Goal: Task Accomplishment & Management: Manage account settings

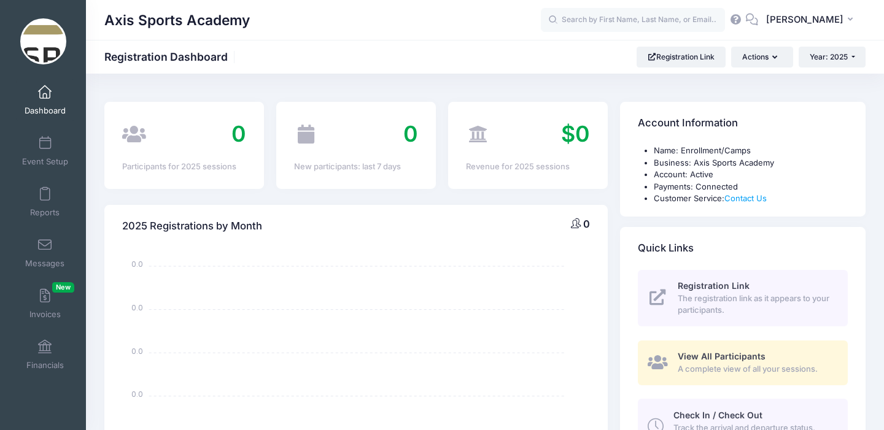
select select
click at [47, 154] on link "Event Setup" at bounding box center [45, 151] width 58 height 43
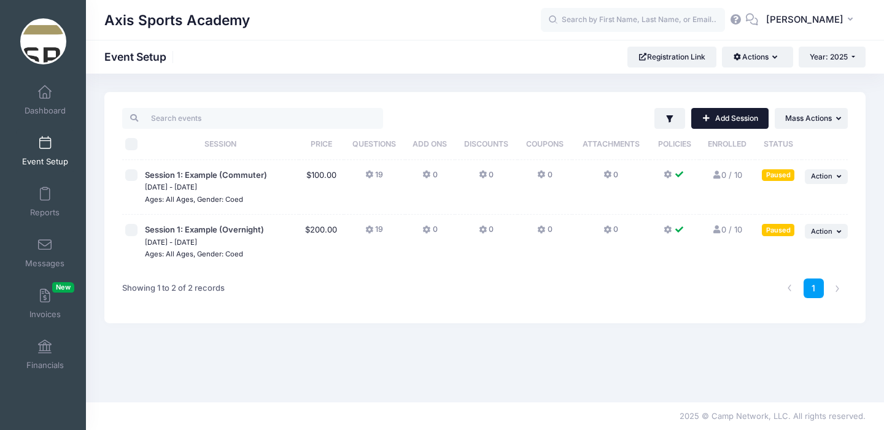
click at [720, 117] on link "Add Session" at bounding box center [729, 118] width 77 height 21
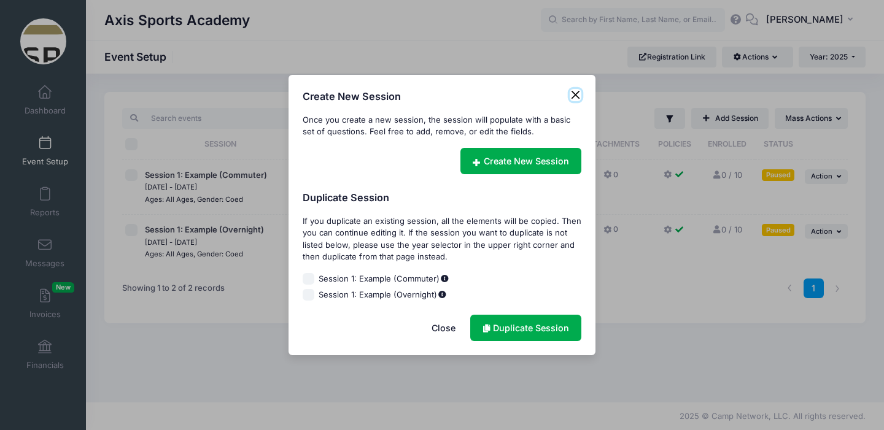
click at [572, 96] on button "Close" at bounding box center [576, 95] width 12 height 12
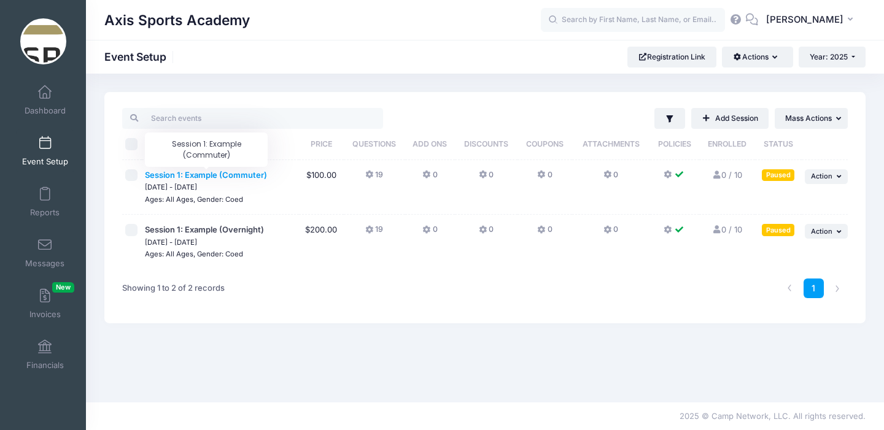
click at [198, 177] on span "Session 1: Example (Commuter)" at bounding box center [206, 175] width 122 height 10
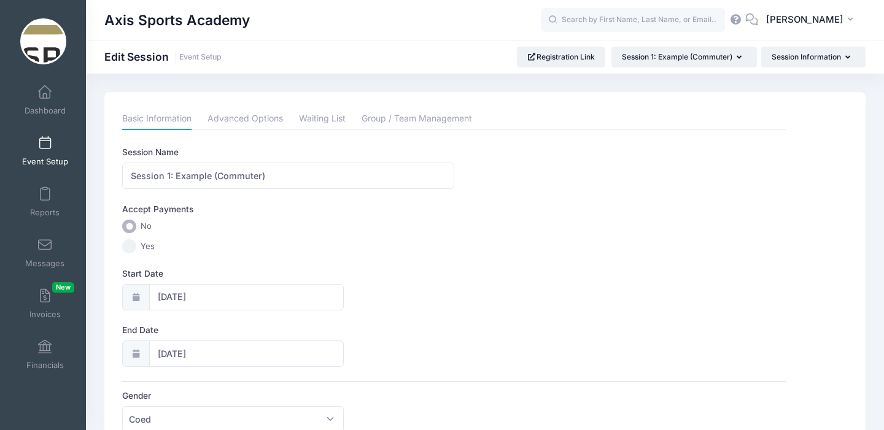
click at [45, 157] on span "Event Setup" at bounding box center [45, 162] width 46 height 10
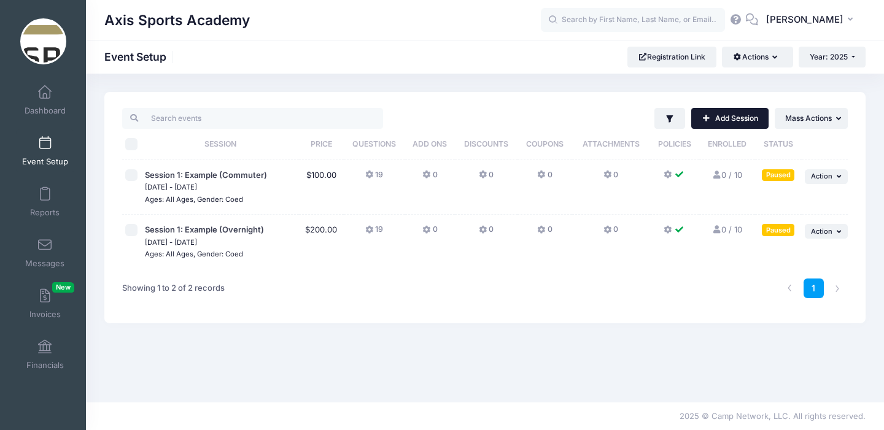
click at [729, 120] on link "Add Session" at bounding box center [729, 118] width 77 height 21
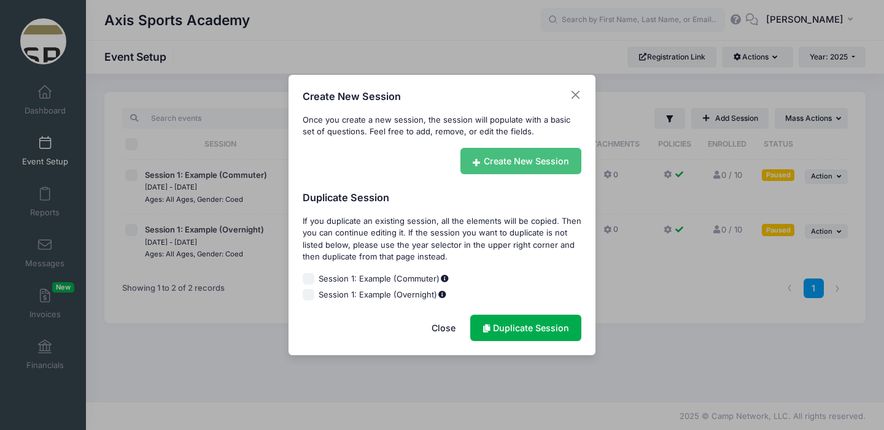
click at [540, 162] on link "Create New Session" at bounding box center [522, 161] width 122 height 26
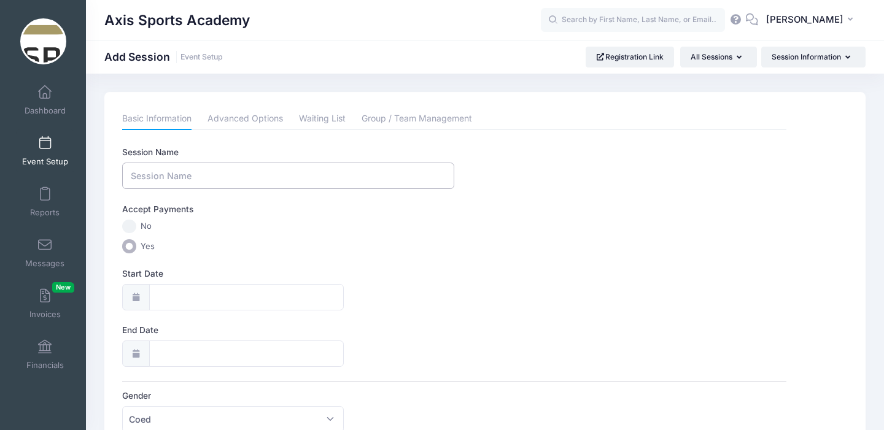
click at [169, 177] on input "Session Name" at bounding box center [288, 176] width 332 height 26
type input "W"
type input "Basketball Winter Break Session 1 Residential"
click at [140, 302] on div at bounding box center [135, 297] width 27 height 26
click at [166, 297] on input "Start Date" at bounding box center [246, 297] width 195 height 26
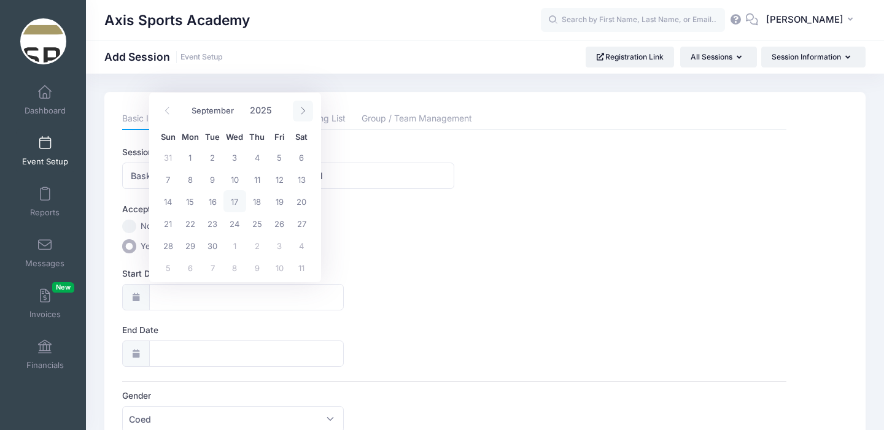
click at [303, 108] on icon at bounding box center [303, 111] width 8 height 8
select select "11"
click at [168, 223] on span "21" at bounding box center [168, 223] width 22 height 22
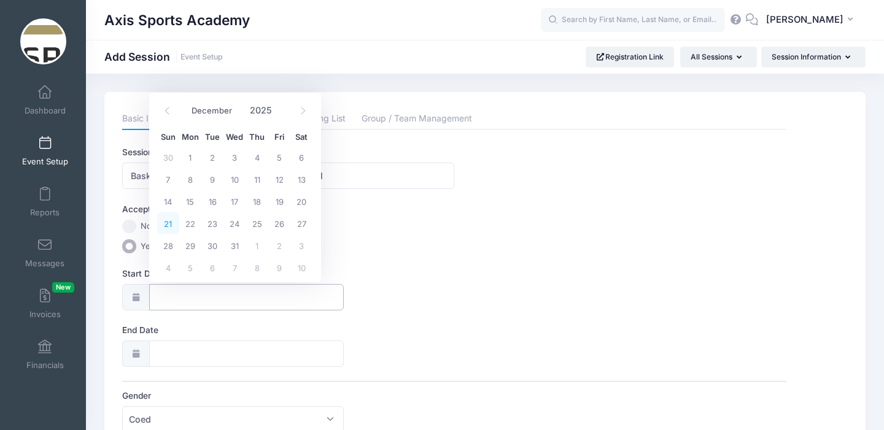
type input "[DATE]"
type input "12/22/2025"
select select "11"
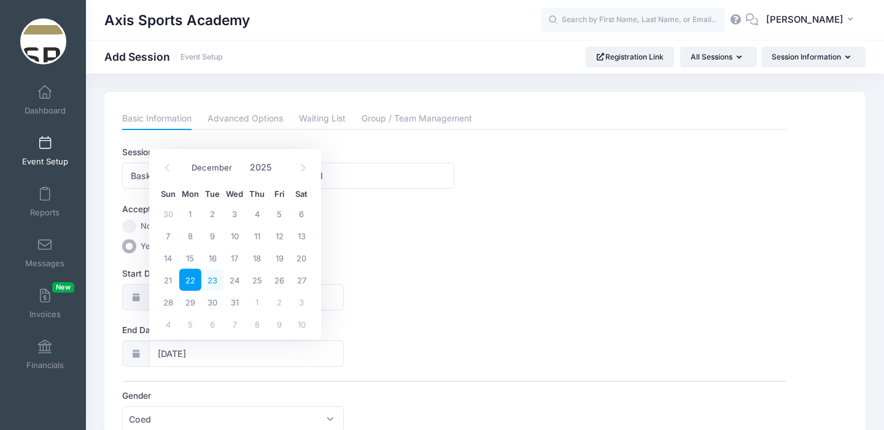
click at [211, 279] on span "23" at bounding box center [212, 280] width 22 height 22
type input "[DATE]"
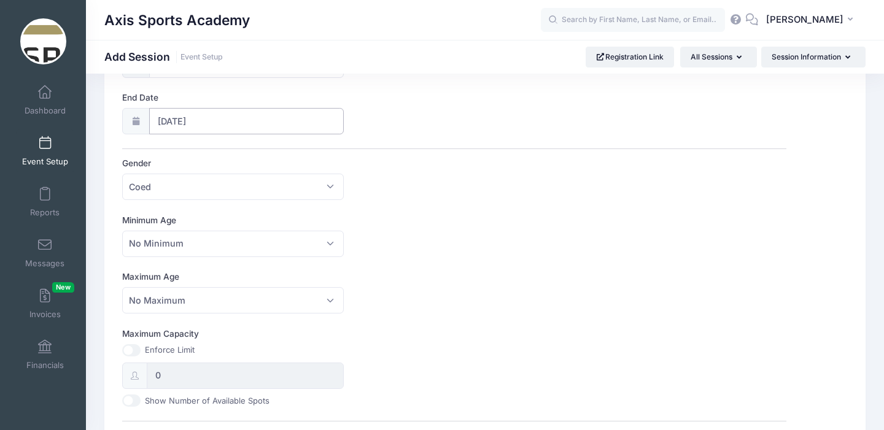
scroll to position [245, 0]
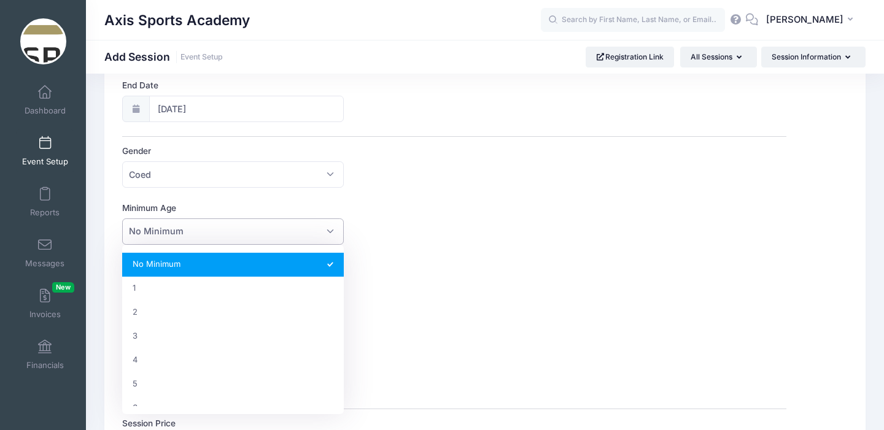
click at [239, 231] on span "No Minimum" at bounding box center [232, 232] width 221 height 26
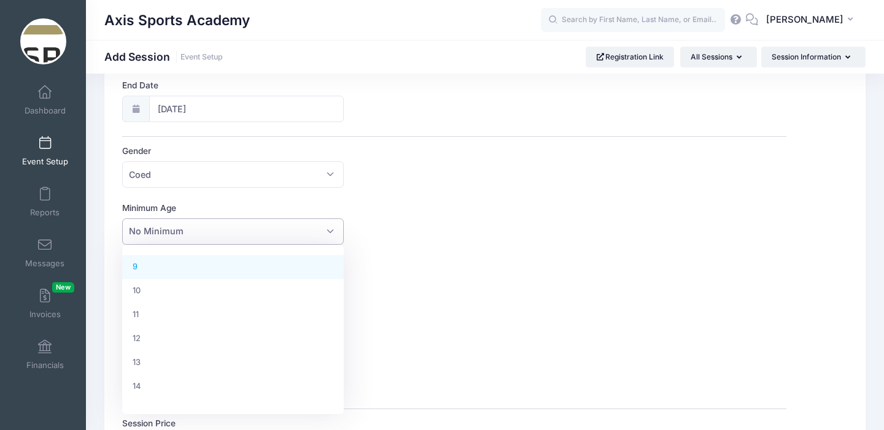
scroll to position [216, 0]
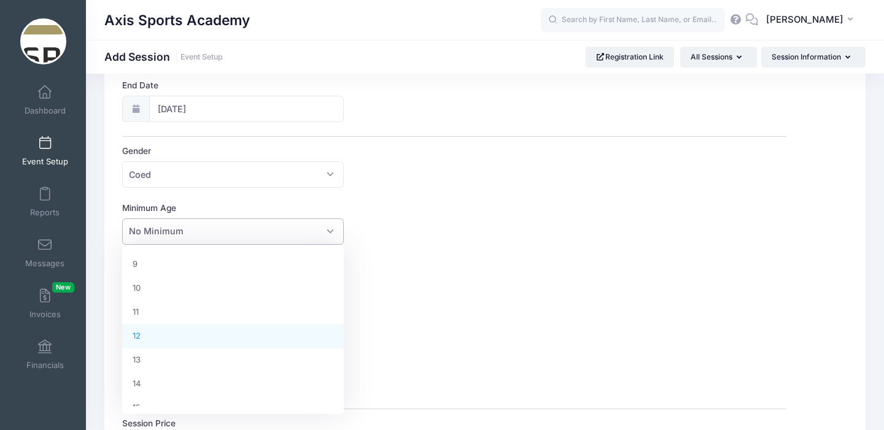
select select "12"
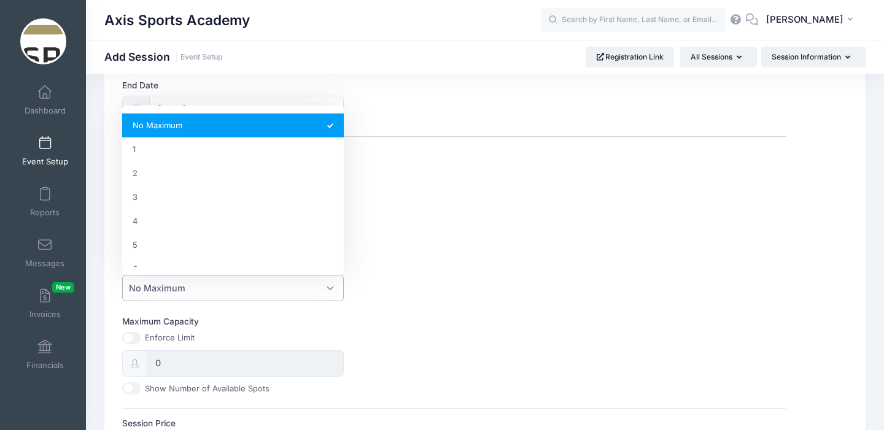
click at [201, 284] on span "No Maximum" at bounding box center [232, 288] width 221 height 26
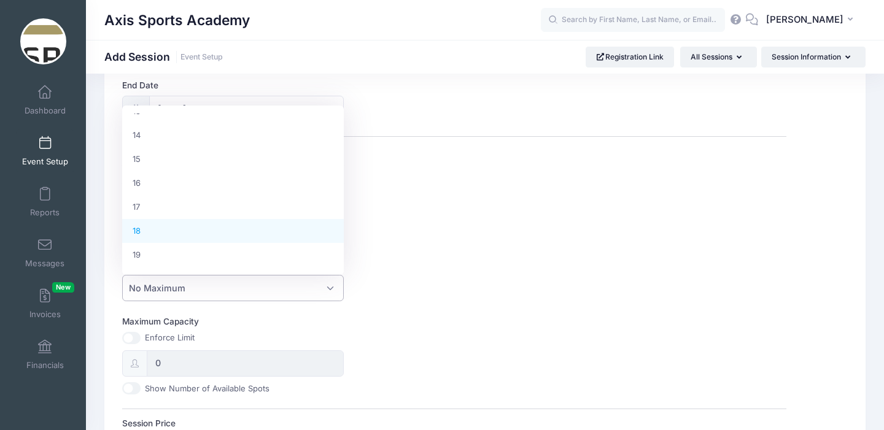
scroll to position [327, 0]
select select "18"
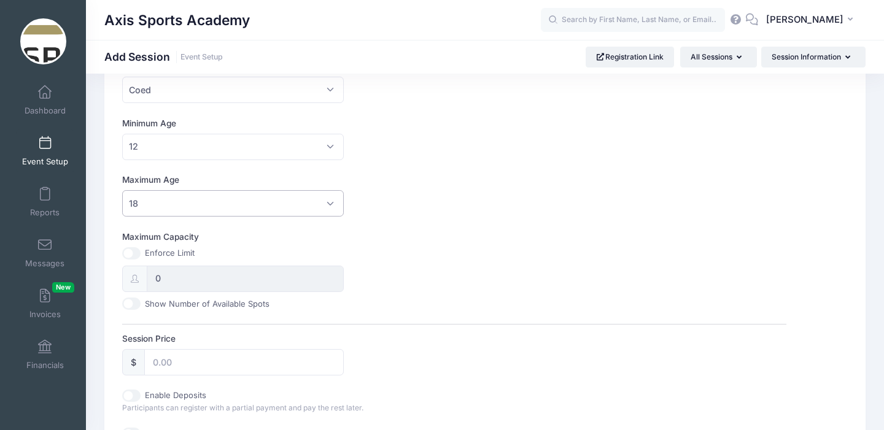
scroll to position [335, 0]
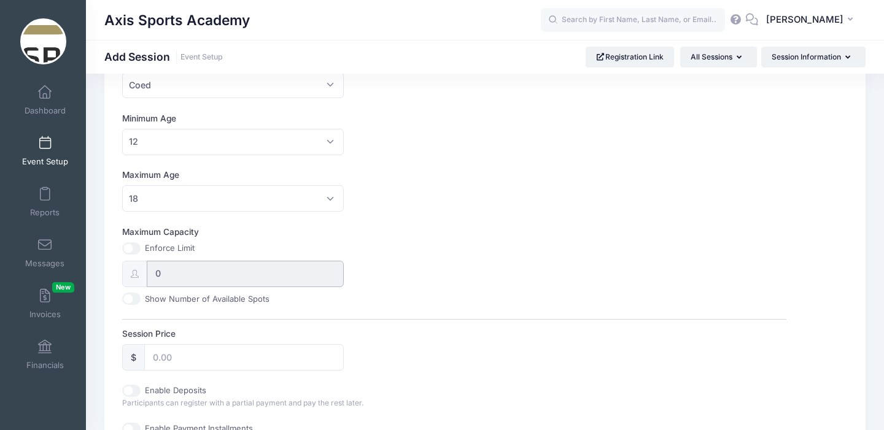
drag, startPoint x: 166, startPoint y: 273, endPoint x: 149, endPoint y: 269, distance: 18.2
click at [149, 269] on input "0" at bounding box center [245, 274] width 197 height 26
drag, startPoint x: 168, startPoint y: 274, endPoint x: 146, endPoint y: 270, distance: 22.6
click at [147, 270] on input "0" at bounding box center [245, 274] width 197 height 26
click at [171, 281] on input "0" at bounding box center [245, 274] width 197 height 26
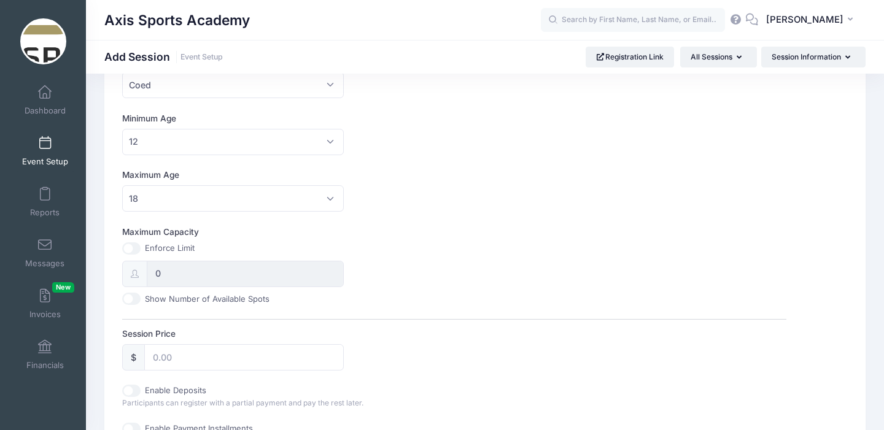
click at [131, 299] on input "Show Number of Available Spots" at bounding box center [131, 299] width 18 height 12
checkbox input "true"
click at [165, 276] on input "0" at bounding box center [245, 274] width 197 height 26
click at [134, 249] on input "Maximum Capacity" at bounding box center [131, 249] width 18 height 12
checkbox input "true"
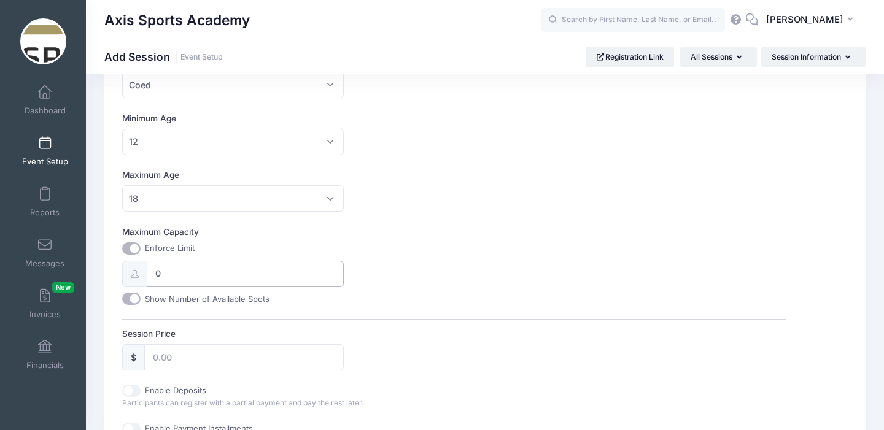
drag, startPoint x: 167, startPoint y: 274, endPoint x: 152, endPoint y: 273, distance: 15.4
click at [152, 273] on input "0" at bounding box center [245, 274] width 197 height 26
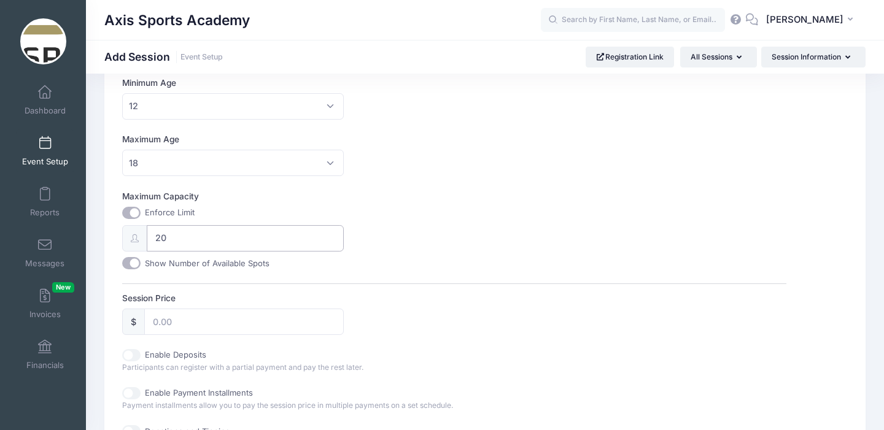
scroll to position [375, 0]
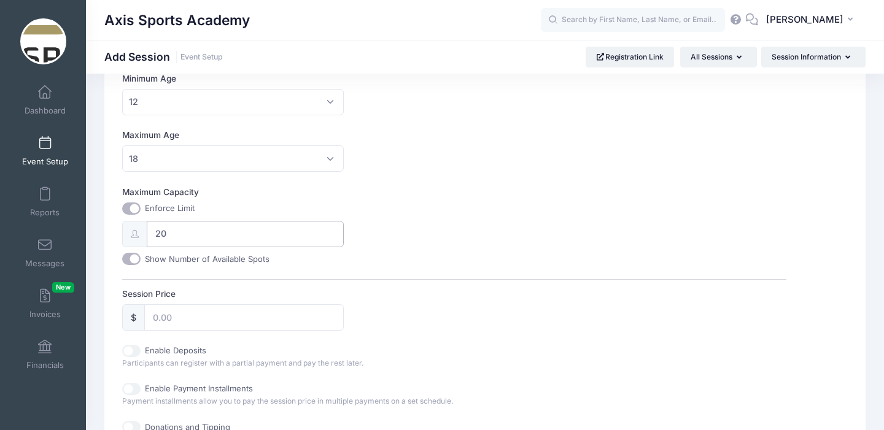
type input "2"
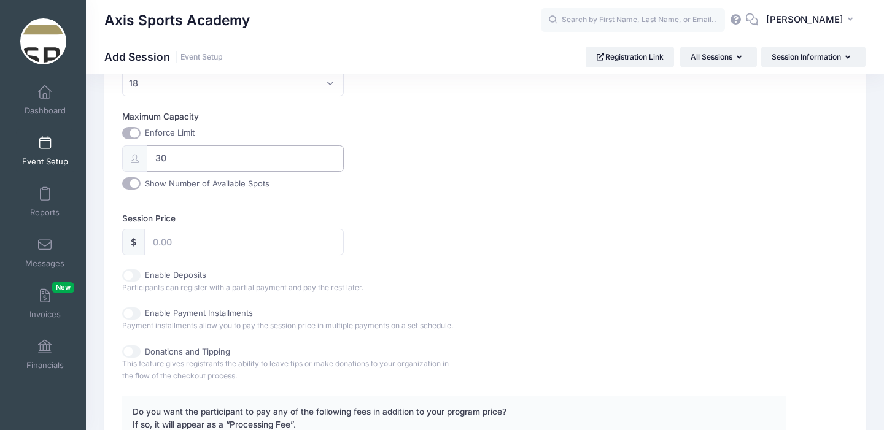
scroll to position [451, 0]
type input "30"
click at [179, 239] on input "Session Price" at bounding box center [243, 241] width 199 height 26
type input "1500"
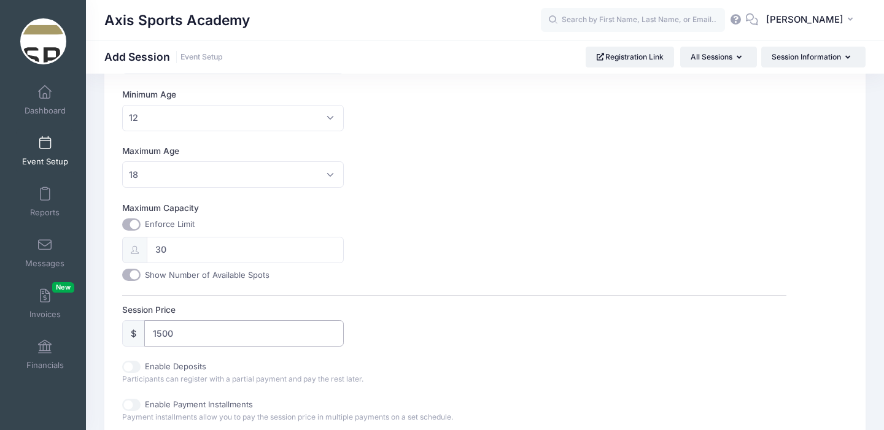
scroll to position [0, 0]
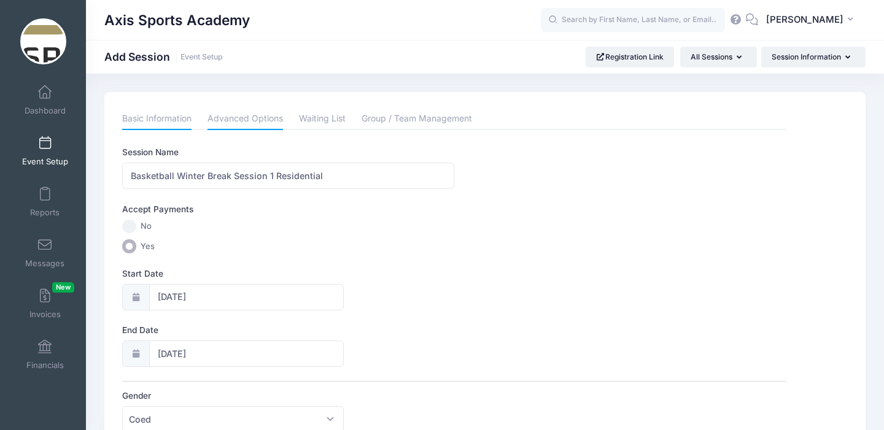
click at [243, 122] on link "Advanced Options" at bounding box center [246, 119] width 76 height 22
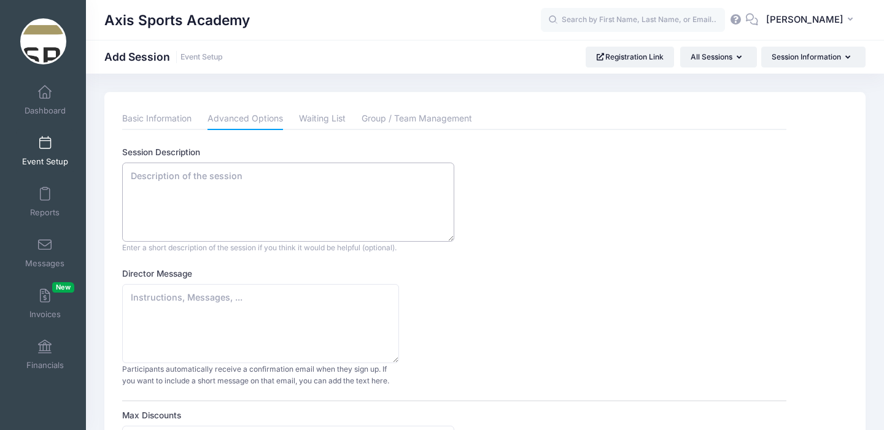
click at [154, 177] on textarea "Session Description" at bounding box center [288, 202] width 332 height 79
click at [142, 178] on textarea "Session Description" at bounding box center [288, 202] width 332 height 79
paste textarea "Winter Break Camps (Commuter and Residential Options Session 1 – 12/21,22,23/25…"
type textarea "Winter Break Camps (Commuter and Residential Options Session 1 – 12/21,22,23/25…"
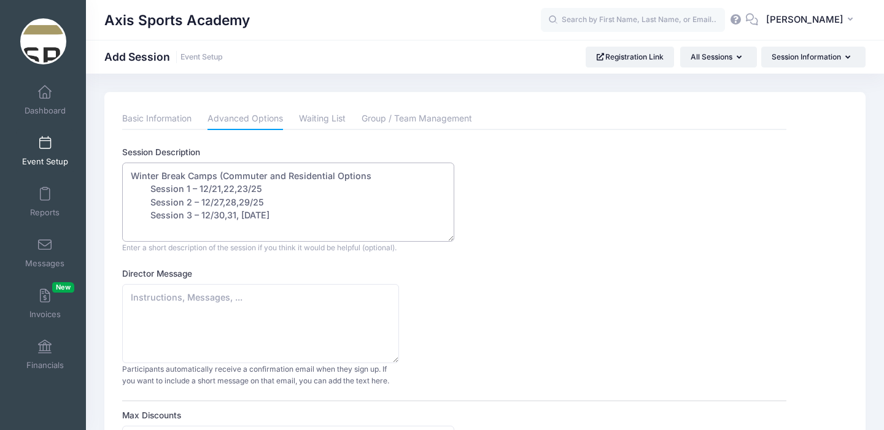
drag, startPoint x: 271, startPoint y: 217, endPoint x: 125, endPoint y: 172, distance: 153.6
click at [125, 172] on textarea "Winter Break Camps (Commuter and Residential Options Session 1 – 12/21,22,23/25…" at bounding box center [288, 202] width 332 height 79
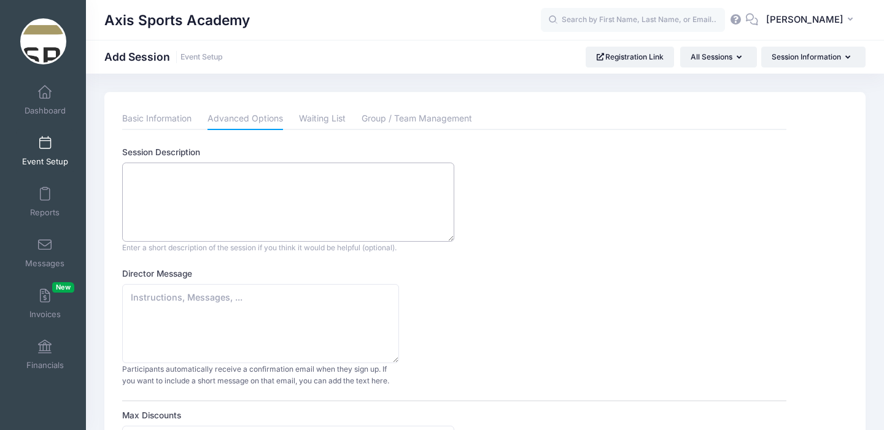
click at [149, 179] on textarea "Session Description" at bounding box center [288, 202] width 332 height 79
paste textarea "A 3-day program like the one offered at Axis Sports Academy provides a focused,…"
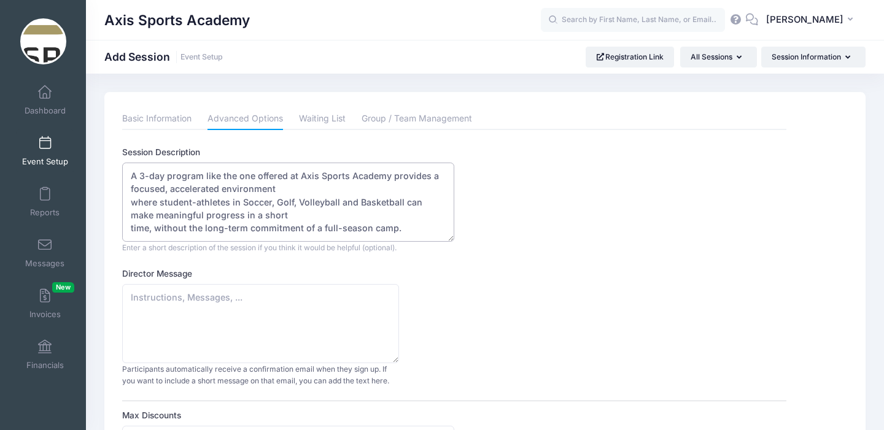
scroll to position [6, 0]
drag, startPoint x: 399, startPoint y: 230, endPoint x: 152, endPoint y: 226, distance: 246.9
click at [151, 226] on textarea "A 3-day program like the one offered at Axis Sports Academy provides a focused,…" at bounding box center [288, 202] width 332 height 79
type textarea "A 3-day program like the one offered at Axis Sports Academy provides a focused,…"
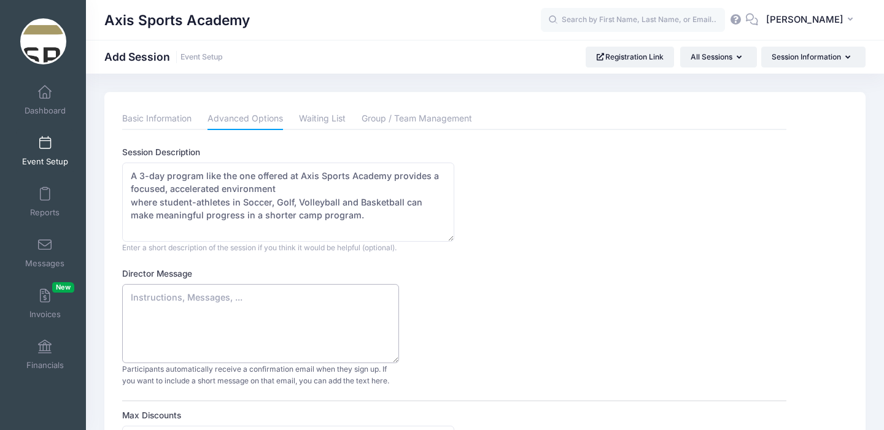
click at [150, 300] on textarea "Director Message" at bounding box center [260, 323] width 277 height 79
paste textarea "Unlock your potential with Axis Sports Academy’s high-impact 3-Day Day and Resi…"
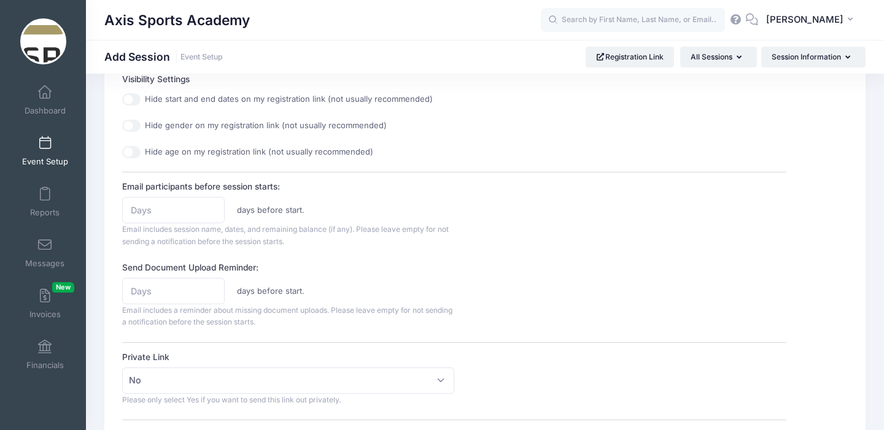
scroll to position [503, 0]
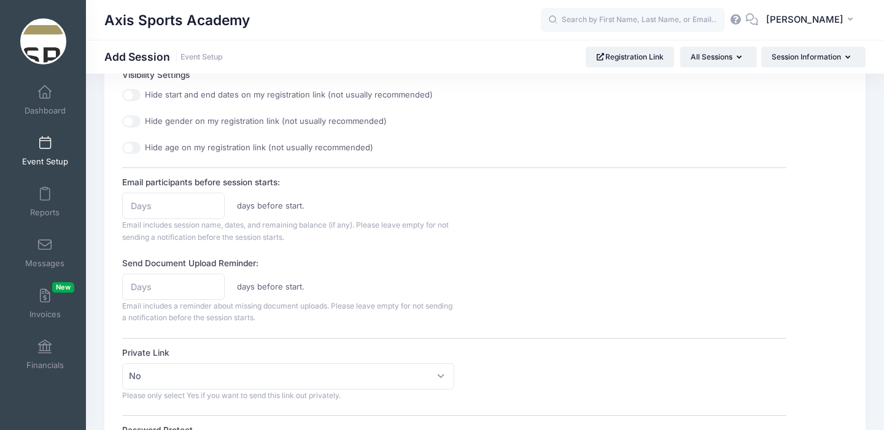
type textarea "Unlock your potential with Axis Sports Academy’s high-impact 3-Day Day and Resi…"
click at [211, 204] on input "1" at bounding box center [173, 206] width 103 height 26
click at [211, 204] on input "2" at bounding box center [173, 206] width 103 height 26
click at [211, 204] on input "3" at bounding box center [173, 206] width 103 height 26
click at [211, 204] on input "4" at bounding box center [173, 206] width 103 height 26
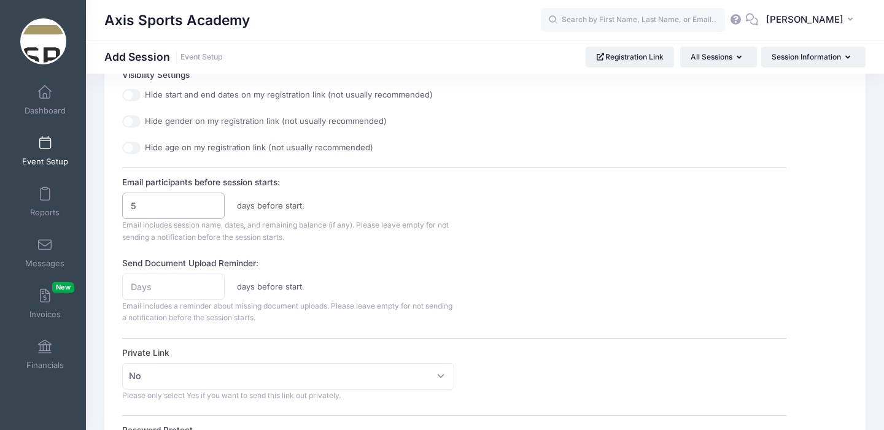
click at [211, 204] on input "5" at bounding box center [173, 206] width 103 height 26
click at [211, 204] on input "6" at bounding box center [173, 206] width 103 height 26
type input "7"
click at [211, 204] on input "7" at bounding box center [173, 206] width 103 height 26
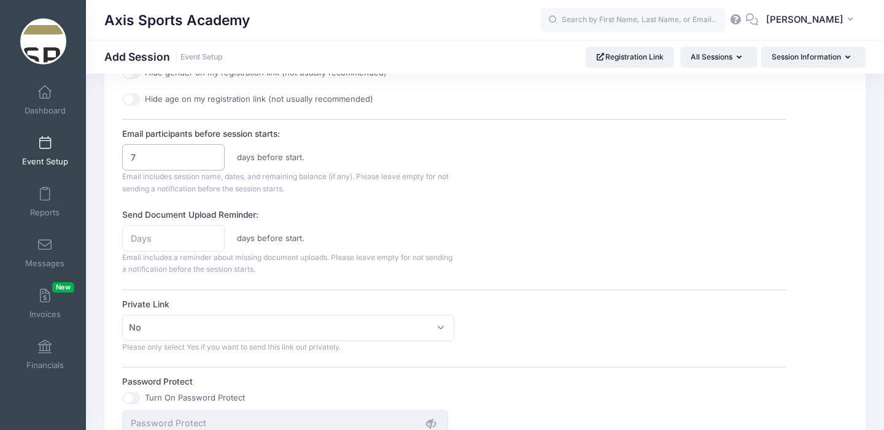
scroll to position [558, 0]
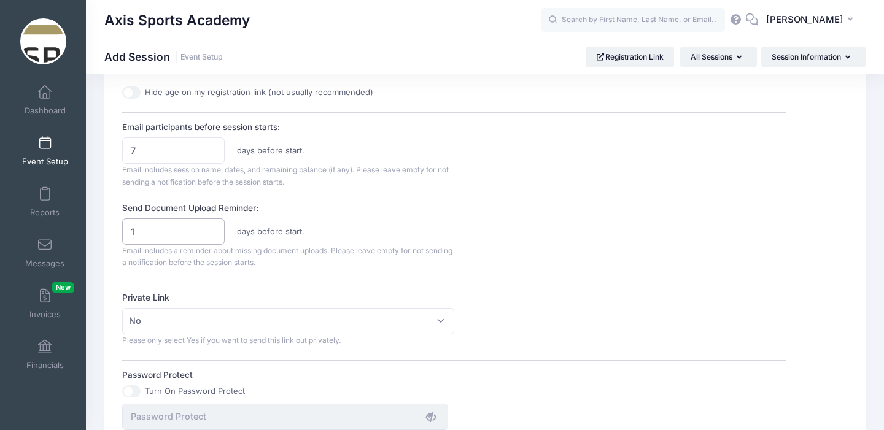
click at [212, 230] on input "1" at bounding box center [173, 232] width 103 height 26
click at [212, 230] on input "2" at bounding box center [173, 232] width 103 height 26
click at [212, 230] on input "3" at bounding box center [173, 232] width 103 height 26
click at [212, 230] on input "4" at bounding box center [173, 232] width 103 height 26
click at [212, 230] on input "5" at bounding box center [173, 232] width 103 height 26
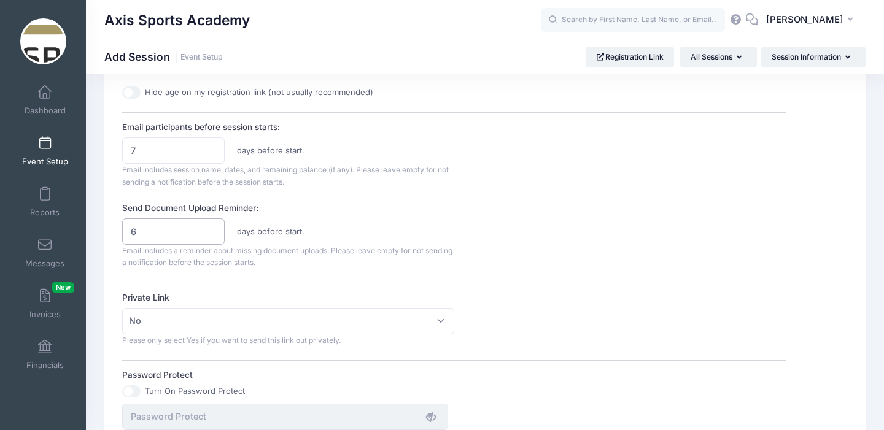
click at [212, 230] on input "6" at bounding box center [173, 232] width 103 height 26
type input "7"
click at [212, 230] on input "7" at bounding box center [173, 232] width 103 height 26
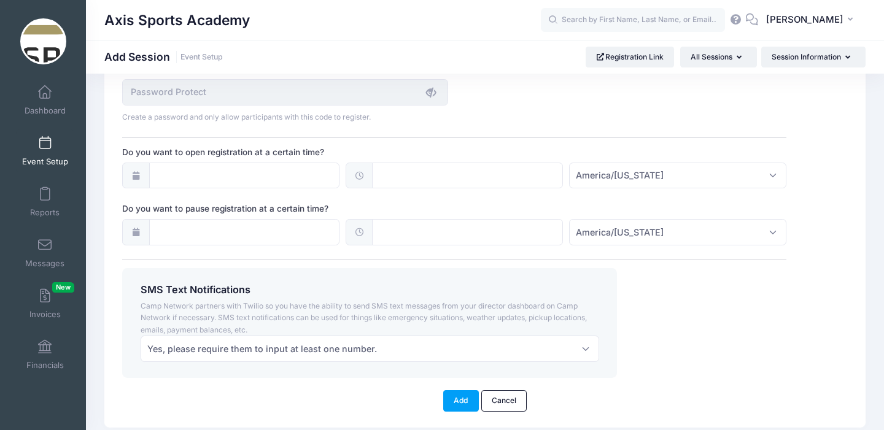
scroll to position [884, 0]
click at [136, 233] on icon at bounding box center [136, 232] width 10 height 8
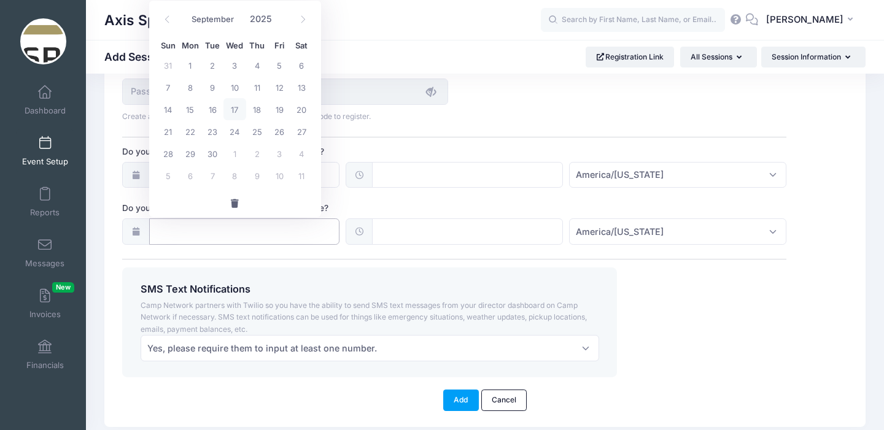
click at [207, 232] on input "Do you want to pause registration at a certain time?" at bounding box center [244, 232] width 191 height 26
click at [306, 22] on icon at bounding box center [303, 19] width 8 height 8
select select "11"
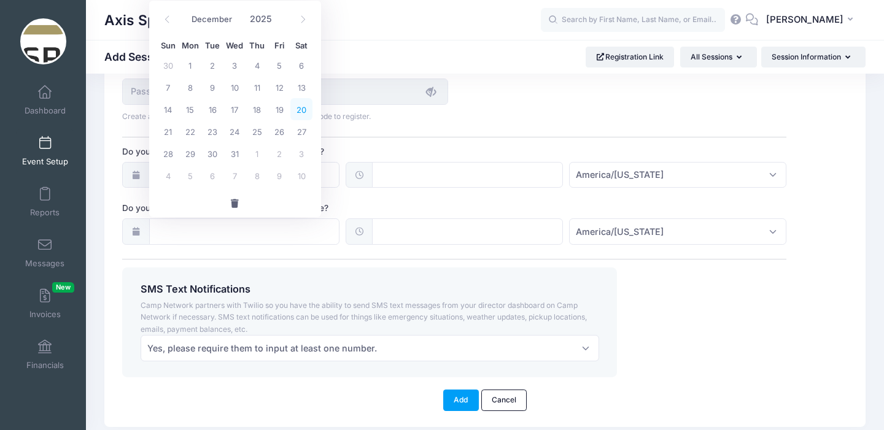
click at [301, 109] on span "20" at bounding box center [301, 109] width 22 height 22
type input "12/20/2025"
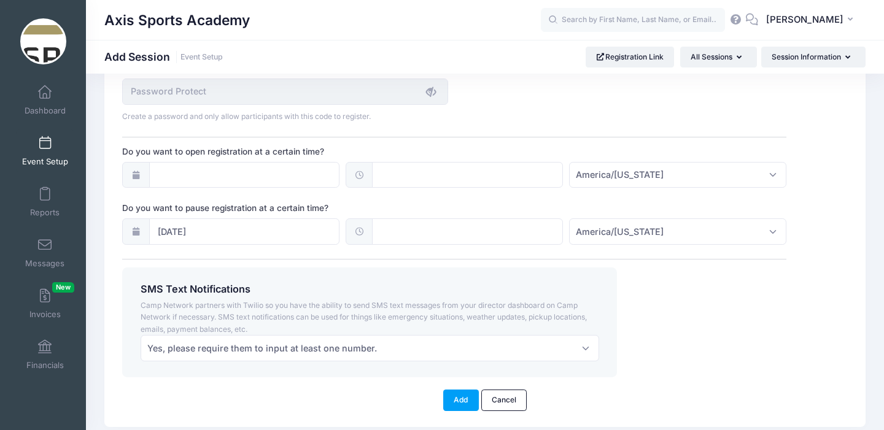
click at [434, 235] on input "text" at bounding box center [467, 232] width 191 height 26
type input "12:00"
click at [453, 208] on label "Do you want to pause registration at a certain time?" at bounding box center [288, 208] width 332 height 12
click at [340, 219] on input "12/20/2025" at bounding box center [244, 232] width 191 height 26
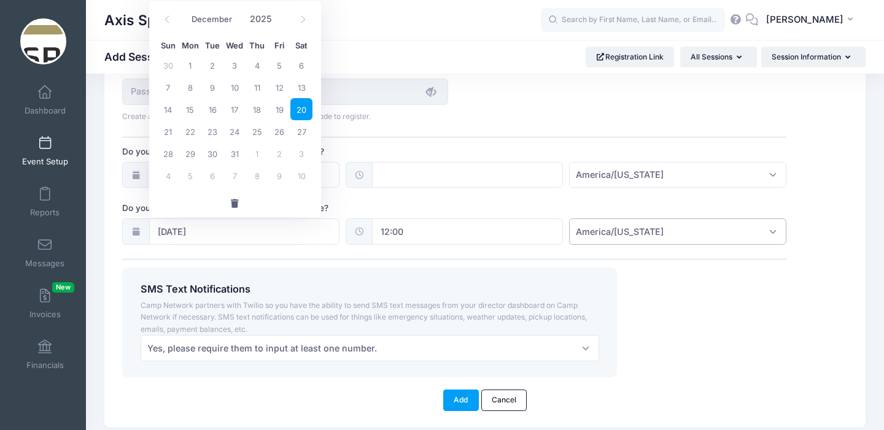
click at [771, 233] on span "America/New York" at bounding box center [677, 232] width 217 height 26
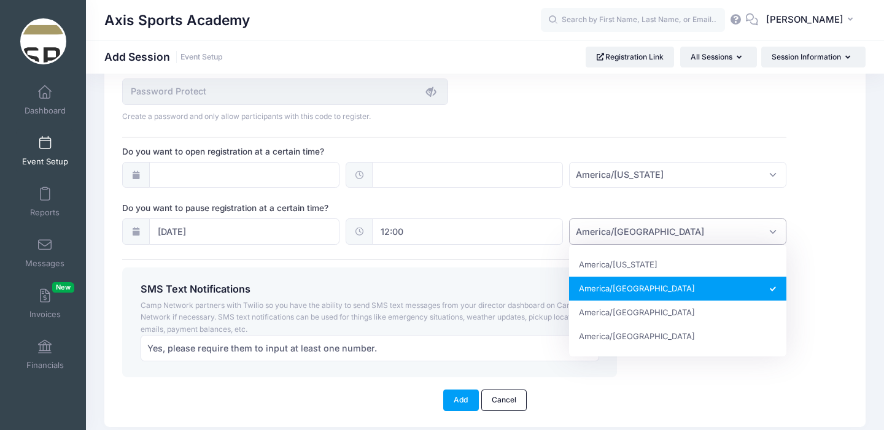
click at [766, 227] on span "America/Los Angeles" at bounding box center [677, 232] width 217 height 26
select select "America/Denver"
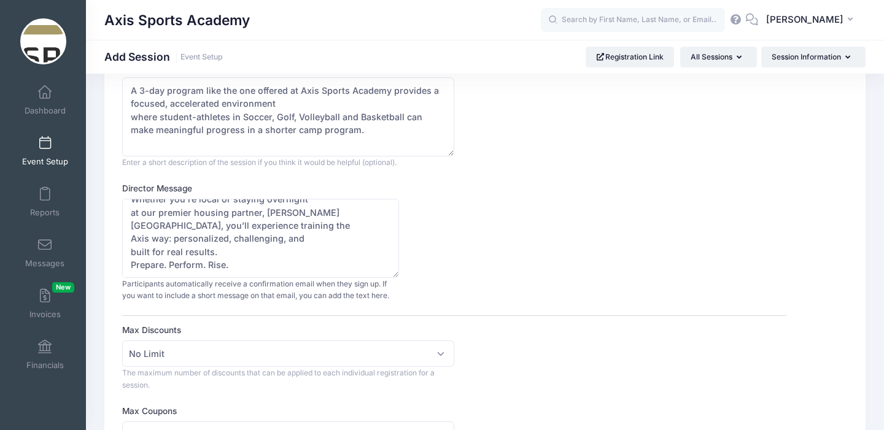
scroll to position [0, 0]
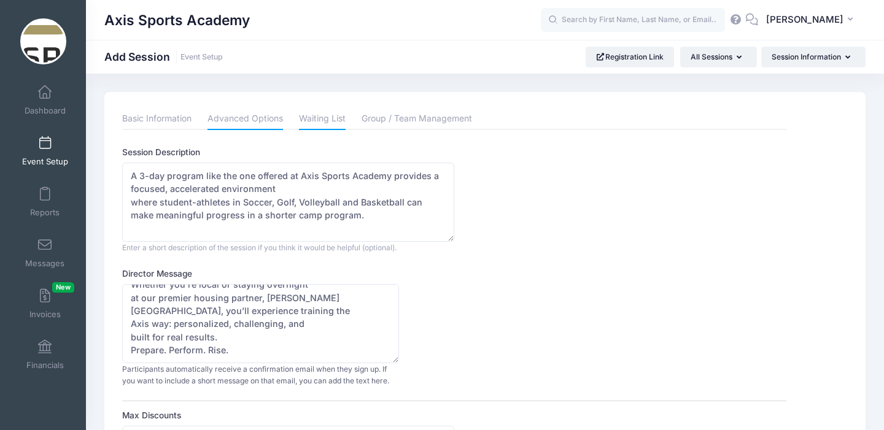
click at [324, 119] on link "Waiting List" at bounding box center [322, 119] width 47 height 22
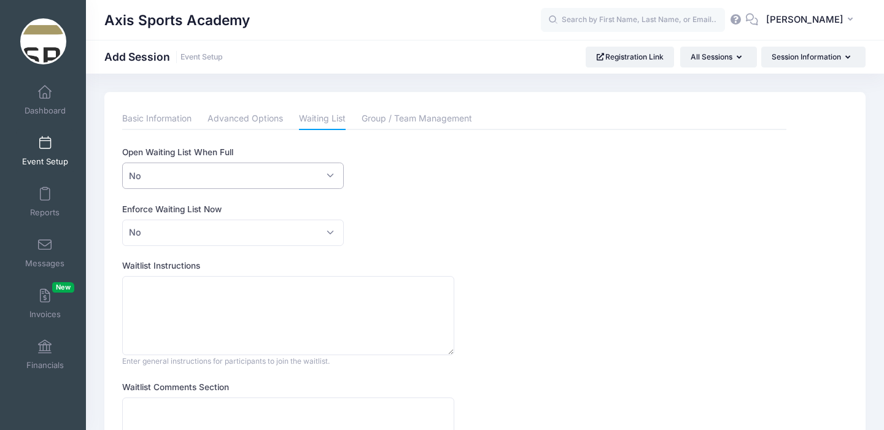
click at [332, 177] on span "No" at bounding box center [232, 176] width 221 height 26
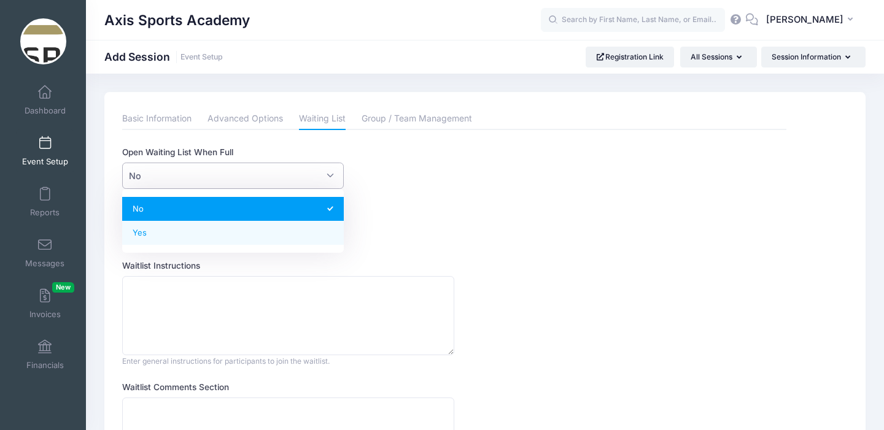
select select "1"
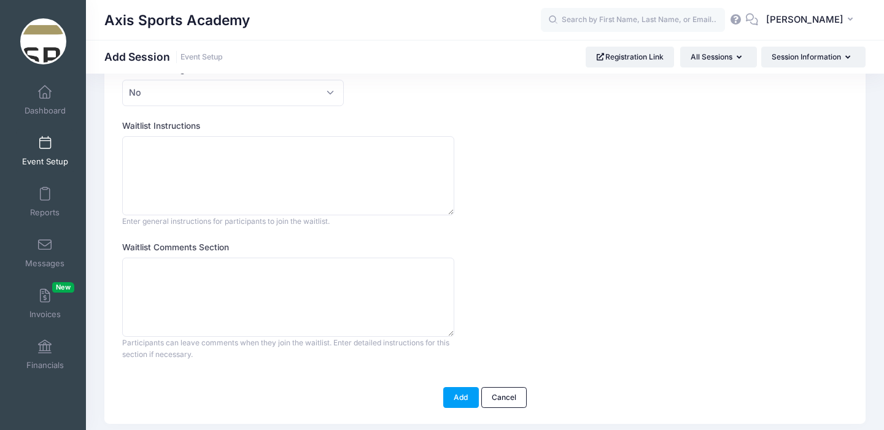
scroll to position [180, 0]
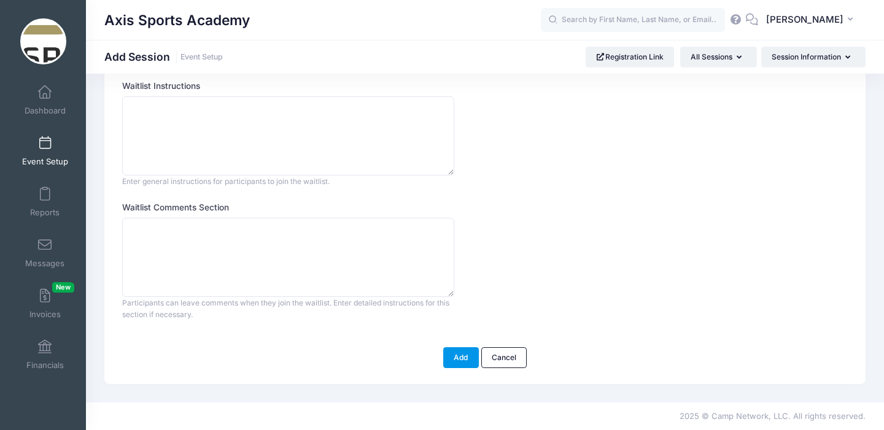
click at [462, 356] on button "Add" at bounding box center [461, 358] width 36 height 21
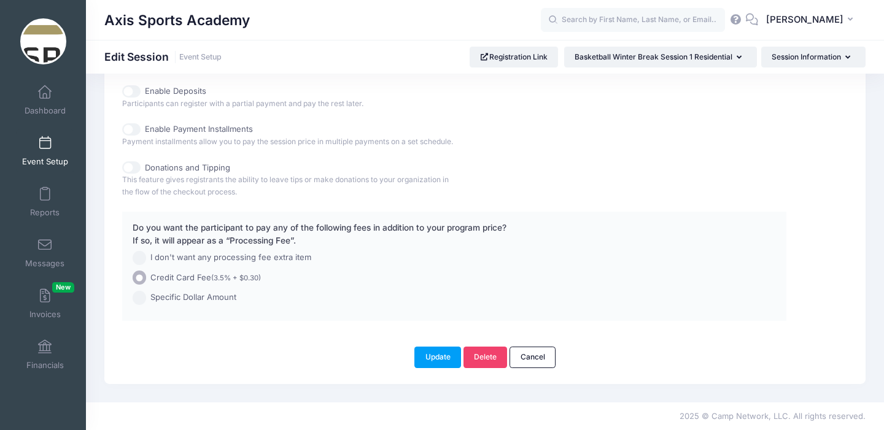
scroll to position [664, 0]
click at [46, 157] on span "Event Setup" at bounding box center [45, 162] width 46 height 10
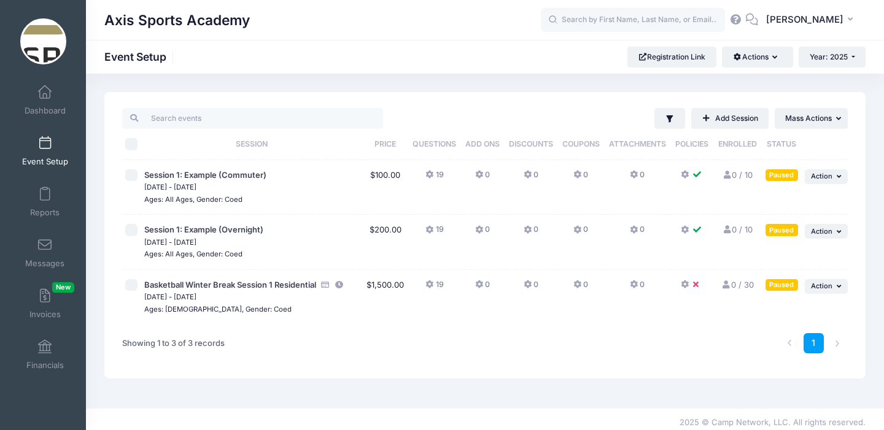
click at [433, 285] on button "19" at bounding box center [435, 288] width 18 height 18
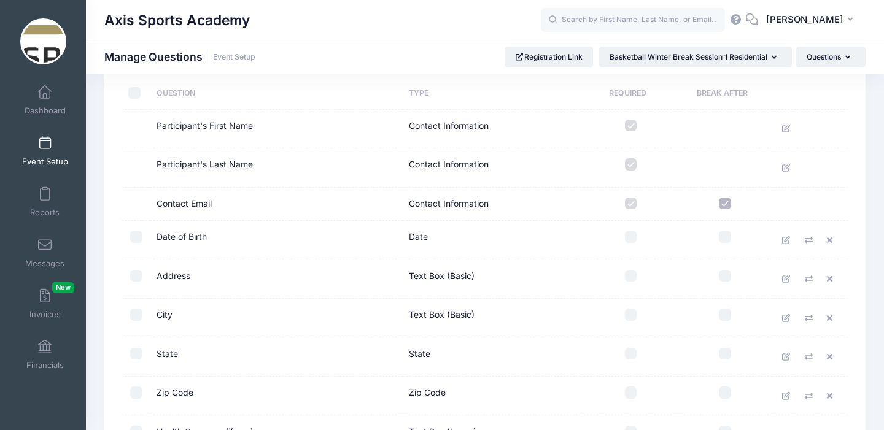
scroll to position [85, 0]
click at [634, 235] on input "checkbox" at bounding box center [631, 236] width 12 height 12
checkbox input "true"
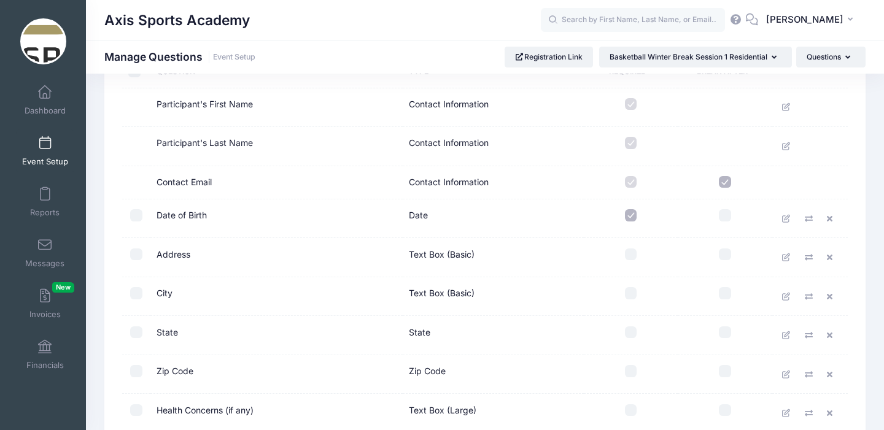
scroll to position [118, 0]
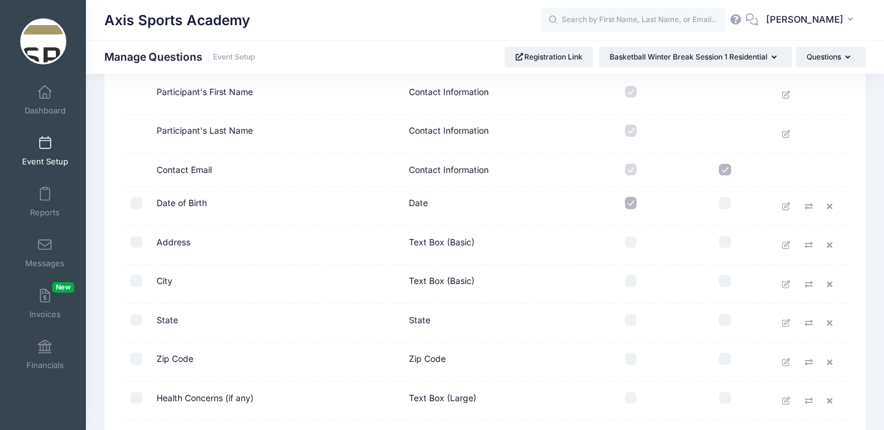
click at [632, 245] on input "checkbox" at bounding box center [631, 242] width 12 height 12
checkbox input "true"
click at [629, 284] on input "checkbox" at bounding box center [631, 281] width 12 height 12
checkbox input "true"
click at [631, 317] on input "checkbox" at bounding box center [631, 320] width 12 height 12
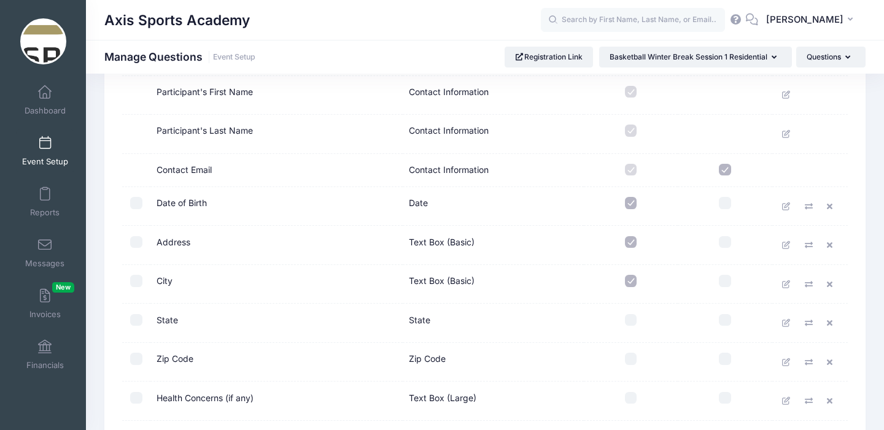
checkbox input "true"
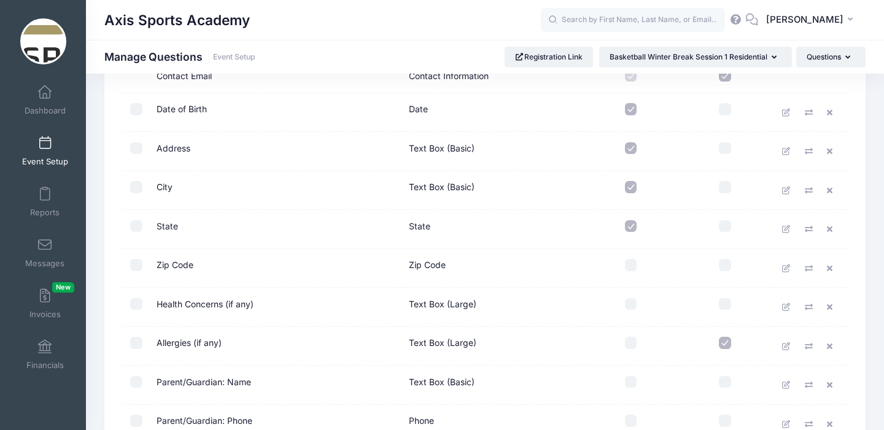
scroll to position [212, 0]
click at [631, 260] on input "checkbox" at bounding box center [631, 265] width 12 height 12
checkbox input "true"
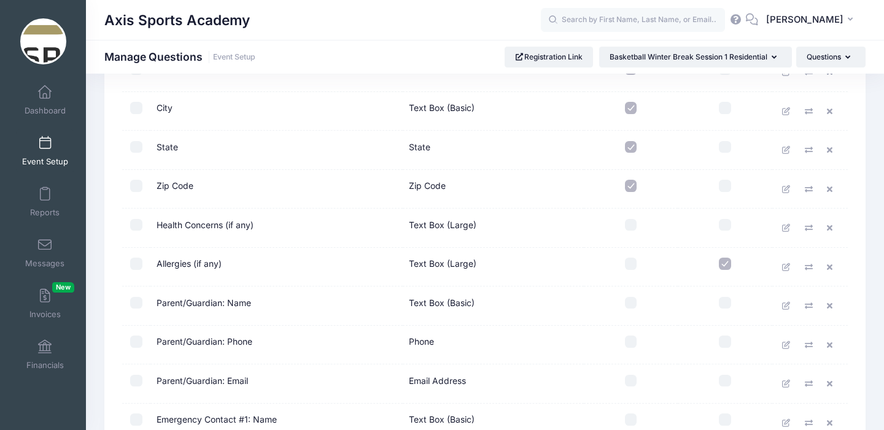
scroll to position [290, 0]
click at [629, 230] on input "checkbox" at bounding box center [631, 226] width 12 height 12
checkbox input "true"
click at [631, 260] on input "checkbox" at bounding box center [631, 265] width 12 height 12
checkbox input "true"
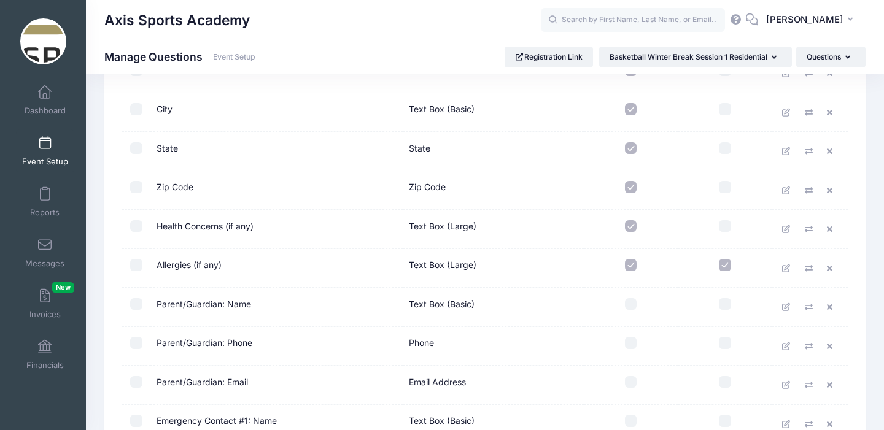
click at [628, 305] on input "checkbox" at bounding box center [631, 304] width 12 height 12
checkbox input "true"
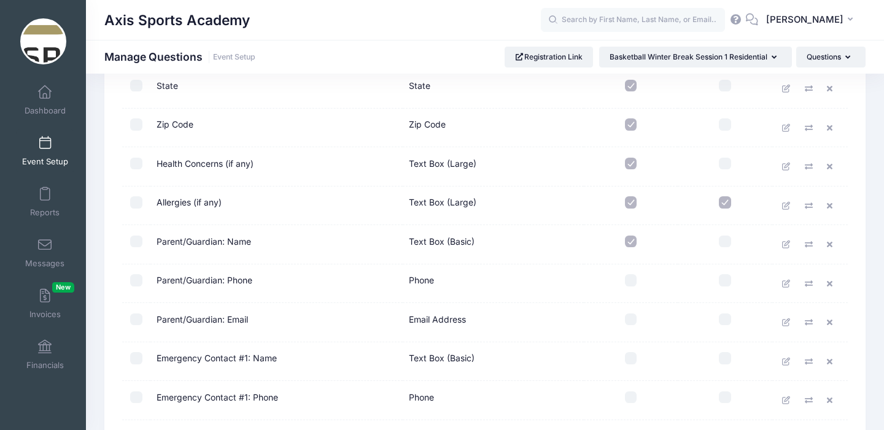
scroll to position [362, 0]
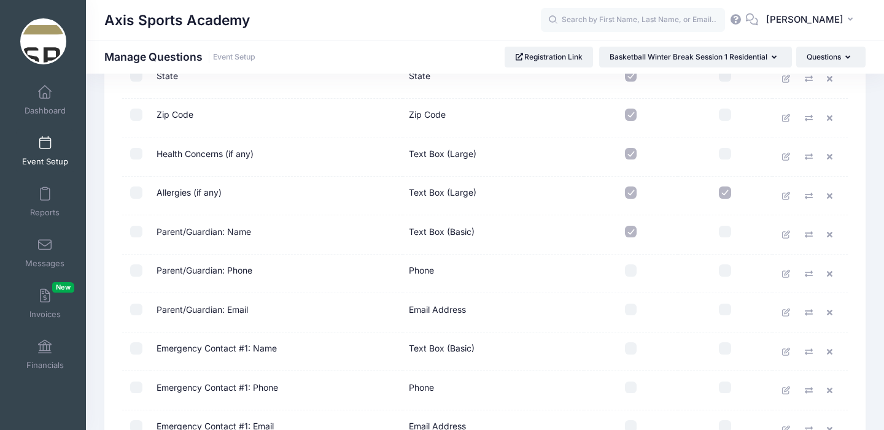
click at [630, 271] on input "checkbox" at bounding box center [631, 271] width 12 height 12
checkbox input "true"
click at [630, 314] on input "checkbox" at bounding box center [631, 310] width 12 height 12
checkbox input "true"
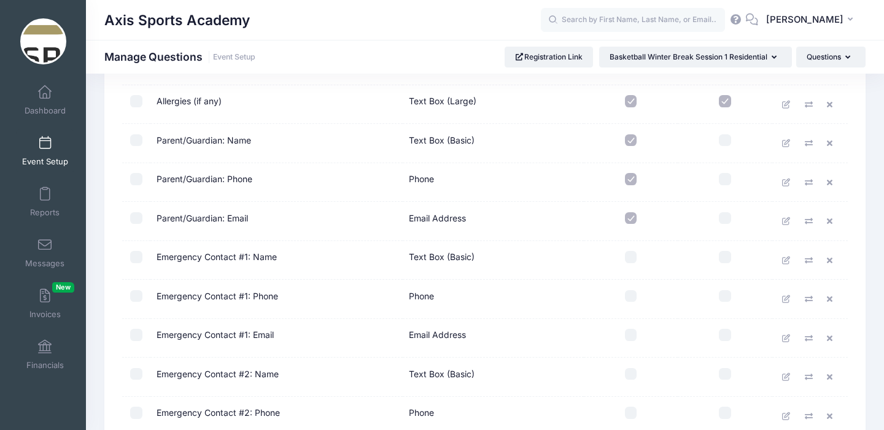
scroll to position [454, 0]
click at [628, 257] on input "checkbox" at bounding box center [631, 257] width 12 height 12
checkbox input "true"
click at [631, 300] on input "checkbox" at bounding box center [631, 296] width 12 height 12
checkbox input "true"
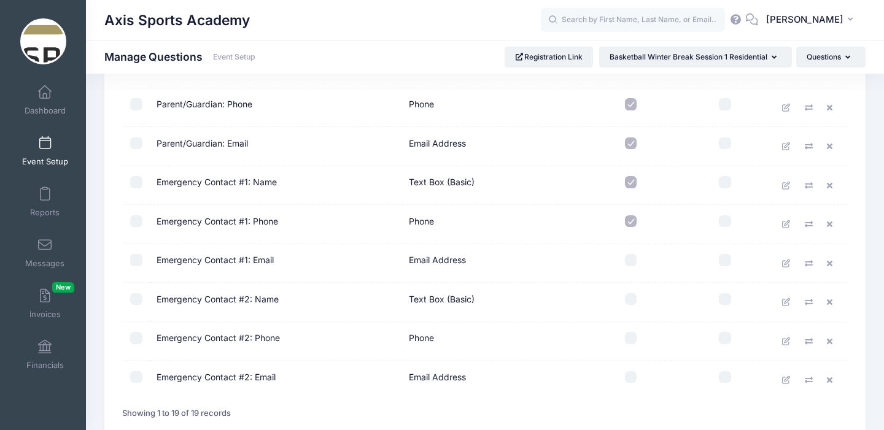
scroll to position [536, 0]
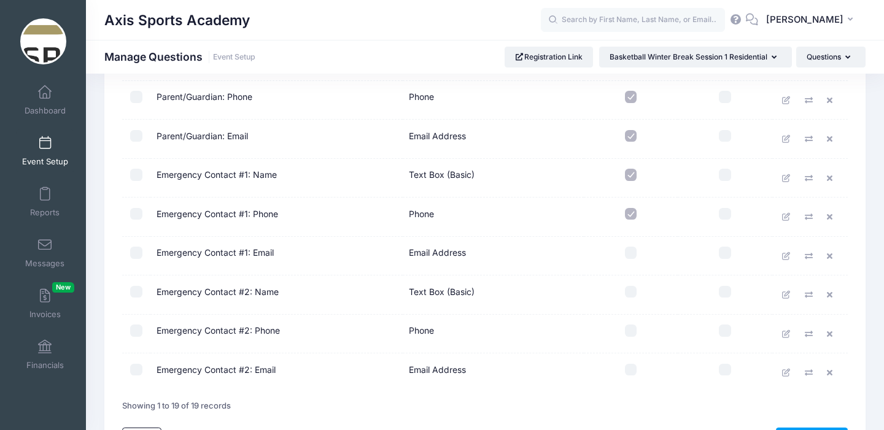
click at [630, 251] on input "checkbox" at bounding box center [631, 253] width 12 height 12
checkbox input "true"
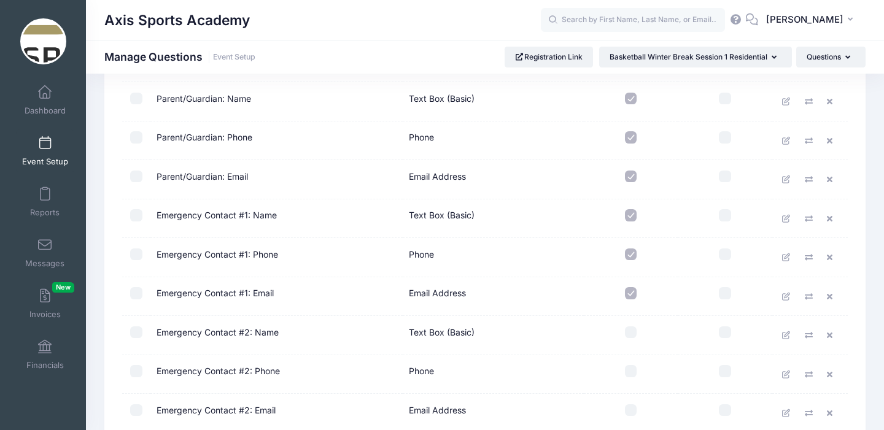
scroll to position [617, 0]
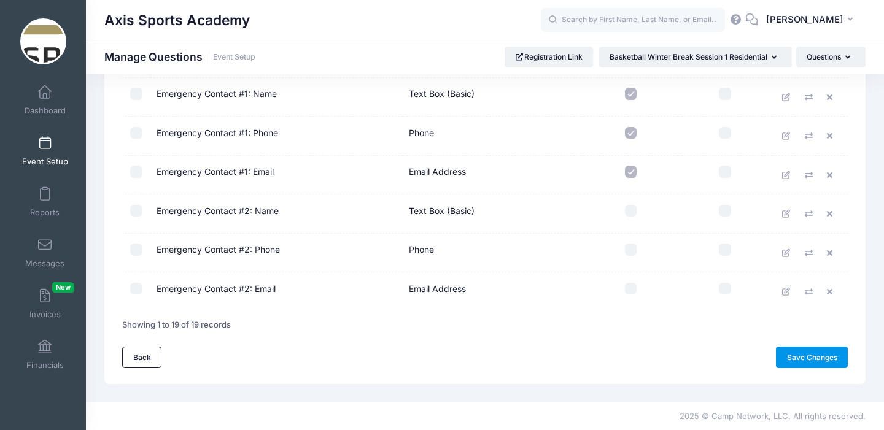
click at [795, 358] on link "Save Changes" at bounding box center [812, 357] width 72 height 21
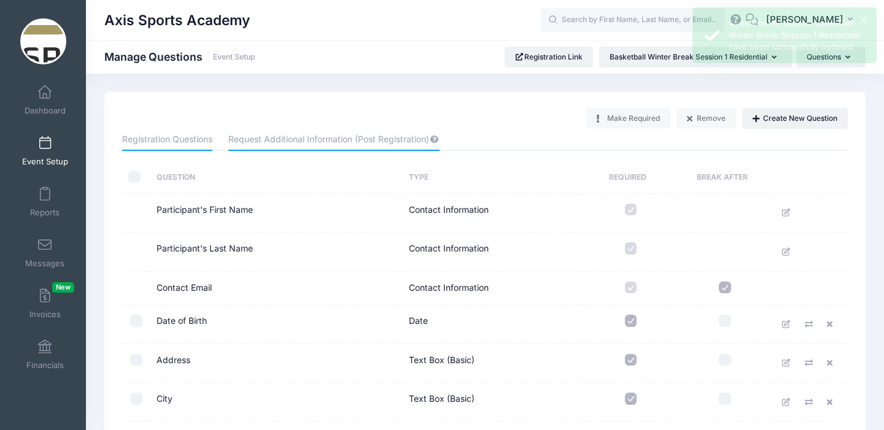
click at [275, 142] on link "Request Additional Information (Post Registration)" at bounding box center [333, 140] width 211 height 22
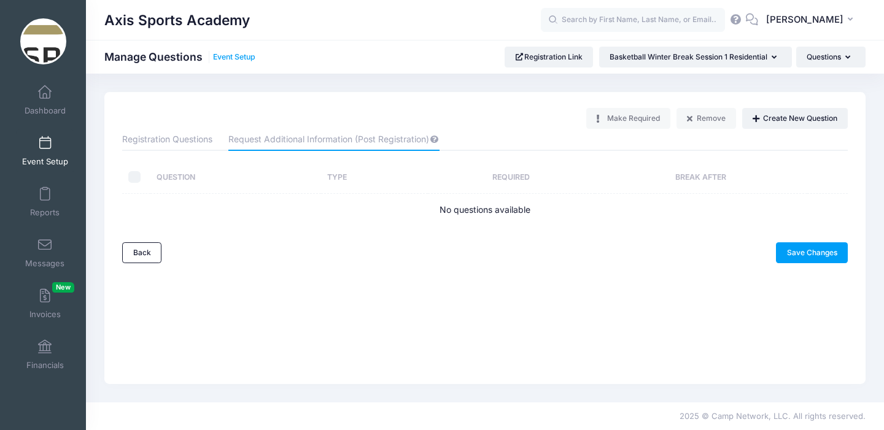
click at [235, 60] on link "Event Setup" at bounding box center [234, 57] width 42 height 9
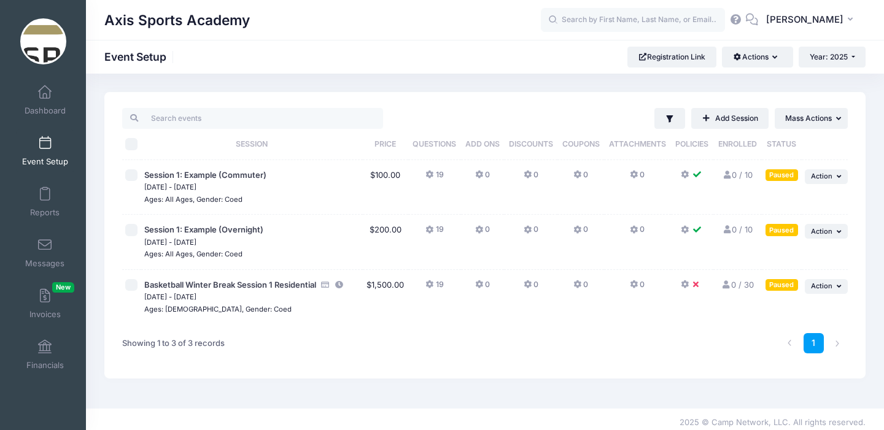
click at [690, 284] on button at bounding box center [692, 288] width 22 height 18
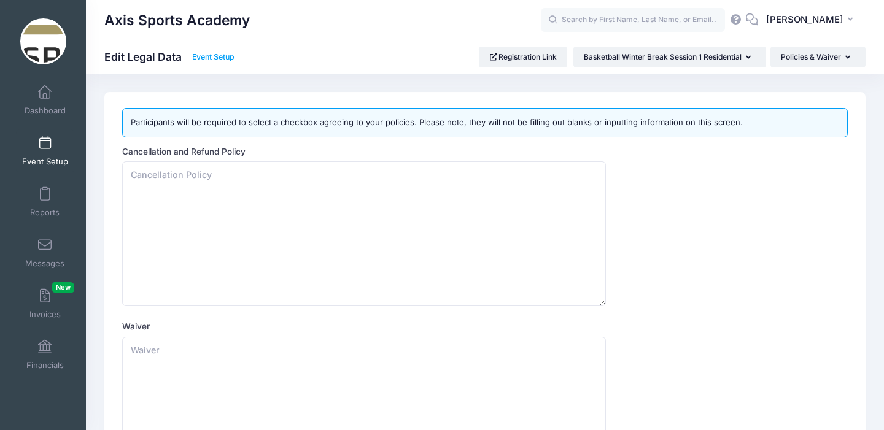
click at [209, 56] on link "Event Setup" at bounding box center [213, 57] width 42 height 9
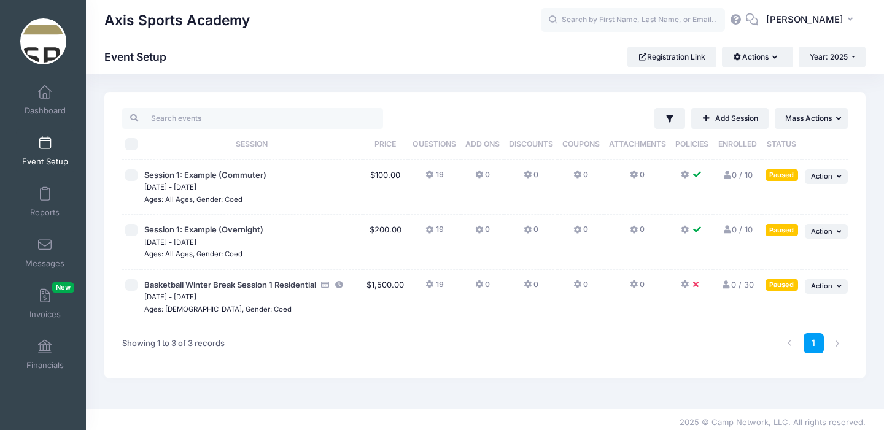
click at [687, 175] on icon at bounding box center [686, 175] width 10 height 0
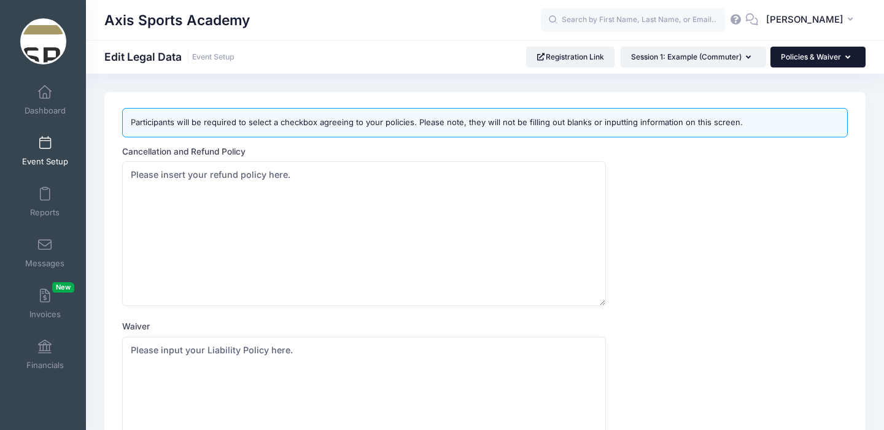
click at [846, 58] on icon "button" at bounding box center [851, 58] width 10 height 0
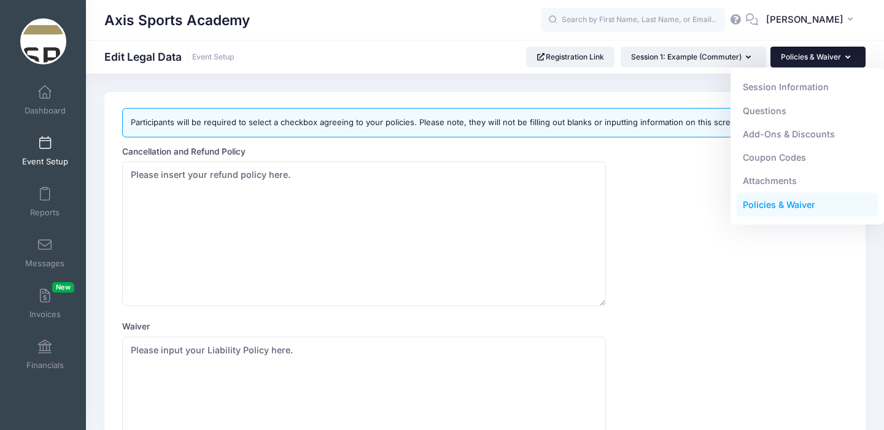
click at [846, 58] on icon "button" at bounding box center [851, 58] width 10 height 0
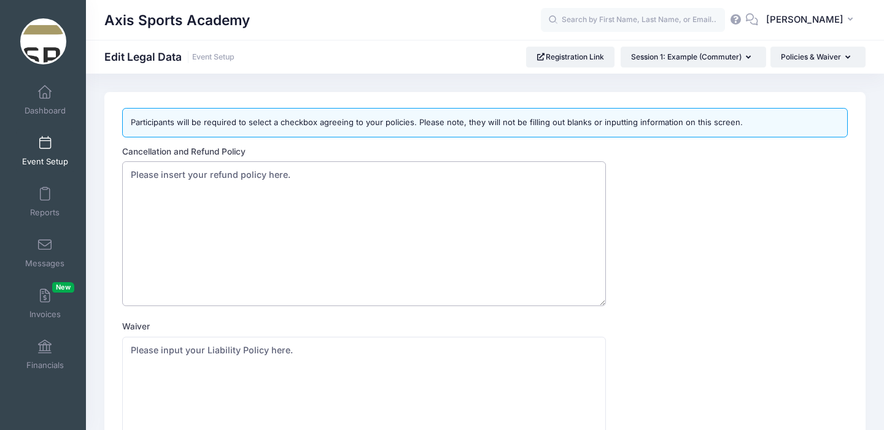
click at [154, 181] on textarea "Please insert your refund policy here." at bounding box center [364, 234] width 484 height 145
paste textarea "Lore Ipsumd Sitamet Cons Adipis Elitse Do Eius Tempor Incidid, ut laboreetdo ma…"
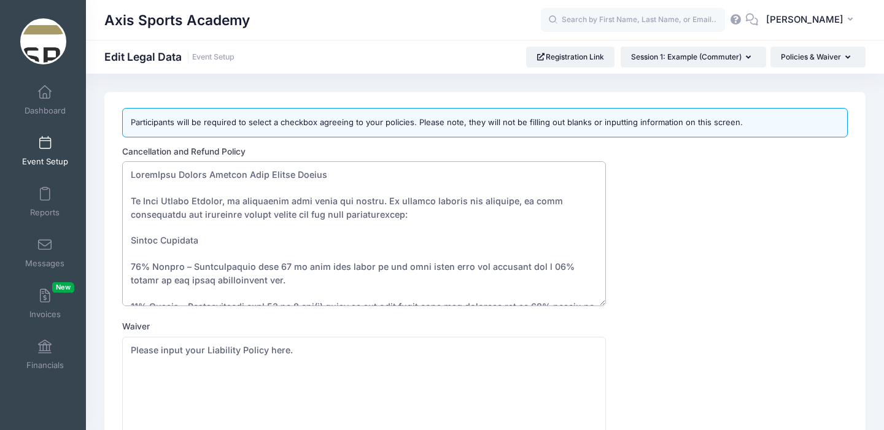
click at [157, 175] on textarea "Please insert your refund policy here." at bounding box center [364, 234] width 484 height 145
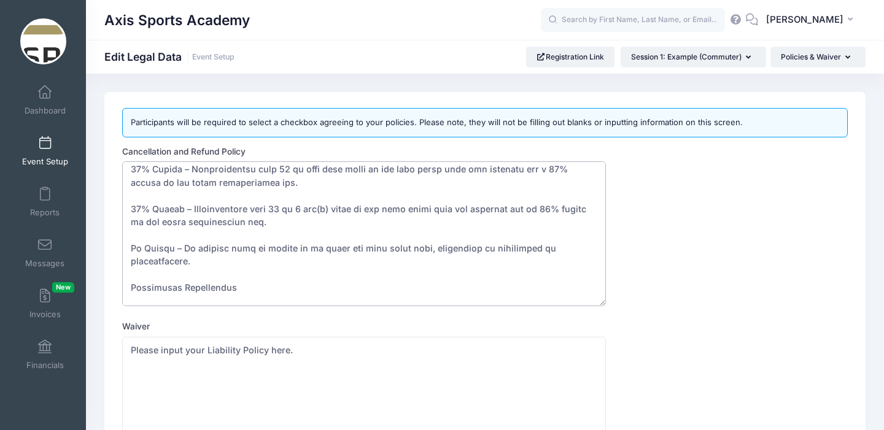
scroll to position [103, 0]
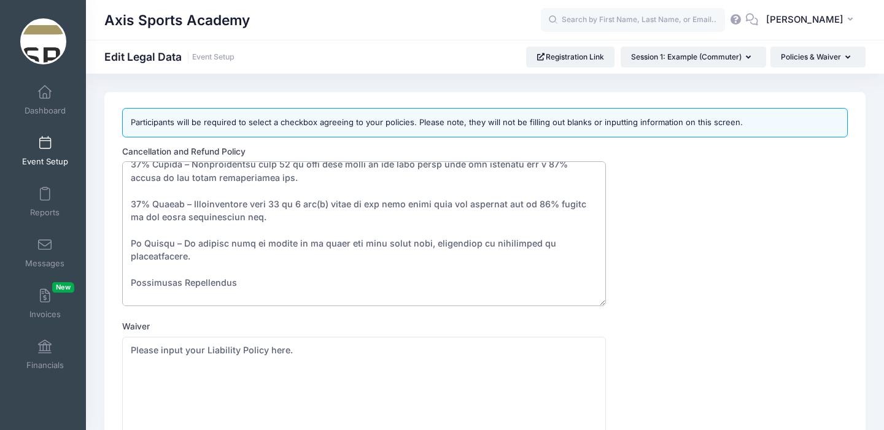
click at [306, 203] on textarea "Please insert your refund policy here." at bounding box center [364, 234] width 484 height 145
click at [340, 245] on textarea "Please insert your refund policy here." at bounding box center [364, 234] width 484 height 145
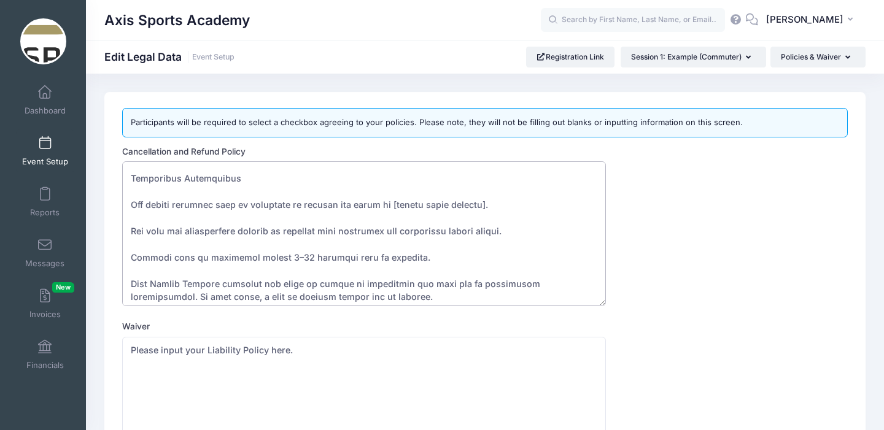
scroll to position [208, 0]
drag, startPoint x: 477, startPoint y: 204, endPoint x: 385, endPoint y: 207, distance: 92.1
click at [385, 207] on textarea "Please insert your refund policy here." at bounding box center [364, 234] width 484 height 145
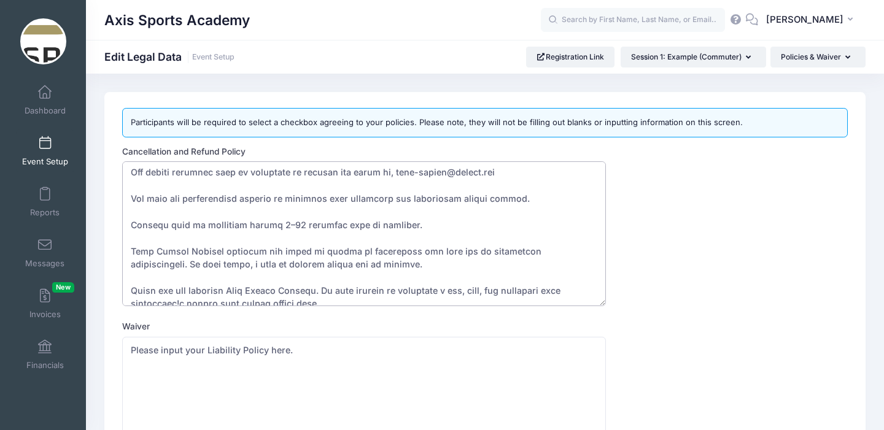
scroll to position [250, 0]
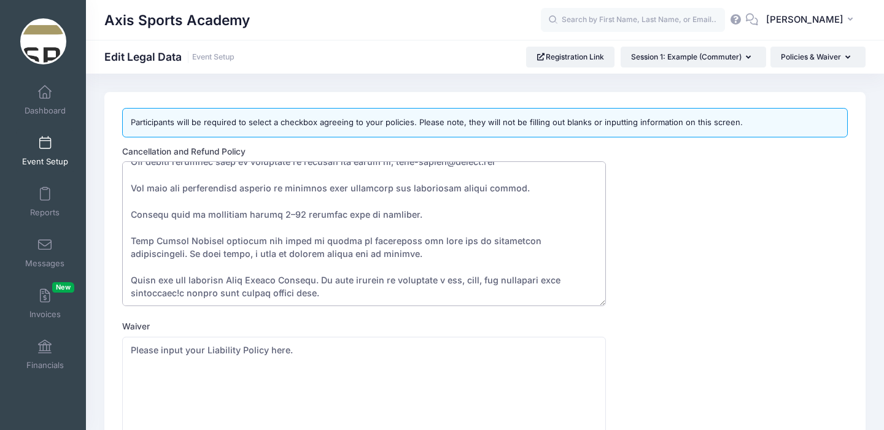
drag, startPoint x: 317, startPoint y: 294, endPoint x: 183, endPoint y: 294, distance: 133.9
click at [183, 294] on textarea "Please insert your refund policy here." at bounding box center [364, 234] width 484 height 145
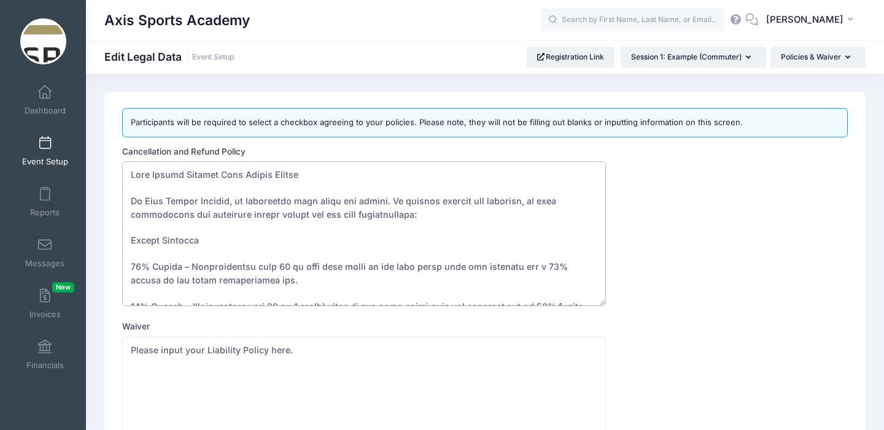
drag, startPoint x: 188, startPoint y: 296, endPoint x: 118, endPoint y: 170, distance: 144.0
click at [118, 170] on div "Cancellation and Refund Policy Please insert your refund policy here. [GEOGRAPH…" at bounding box center [486, 340] width 738 height 389
type textarea "Lore Ipsumd Sitamet Cons Adipis Elitse Do Eius Tempor Incidid, ut laboreetdo ma…"
click at [698, 258] on div "Cancellation and Refund Policy Please insert your refund policy here." at bounding box center [485, 227] width 726 height 162
